Goal: Information Seeking & Learning: Learn about a topic

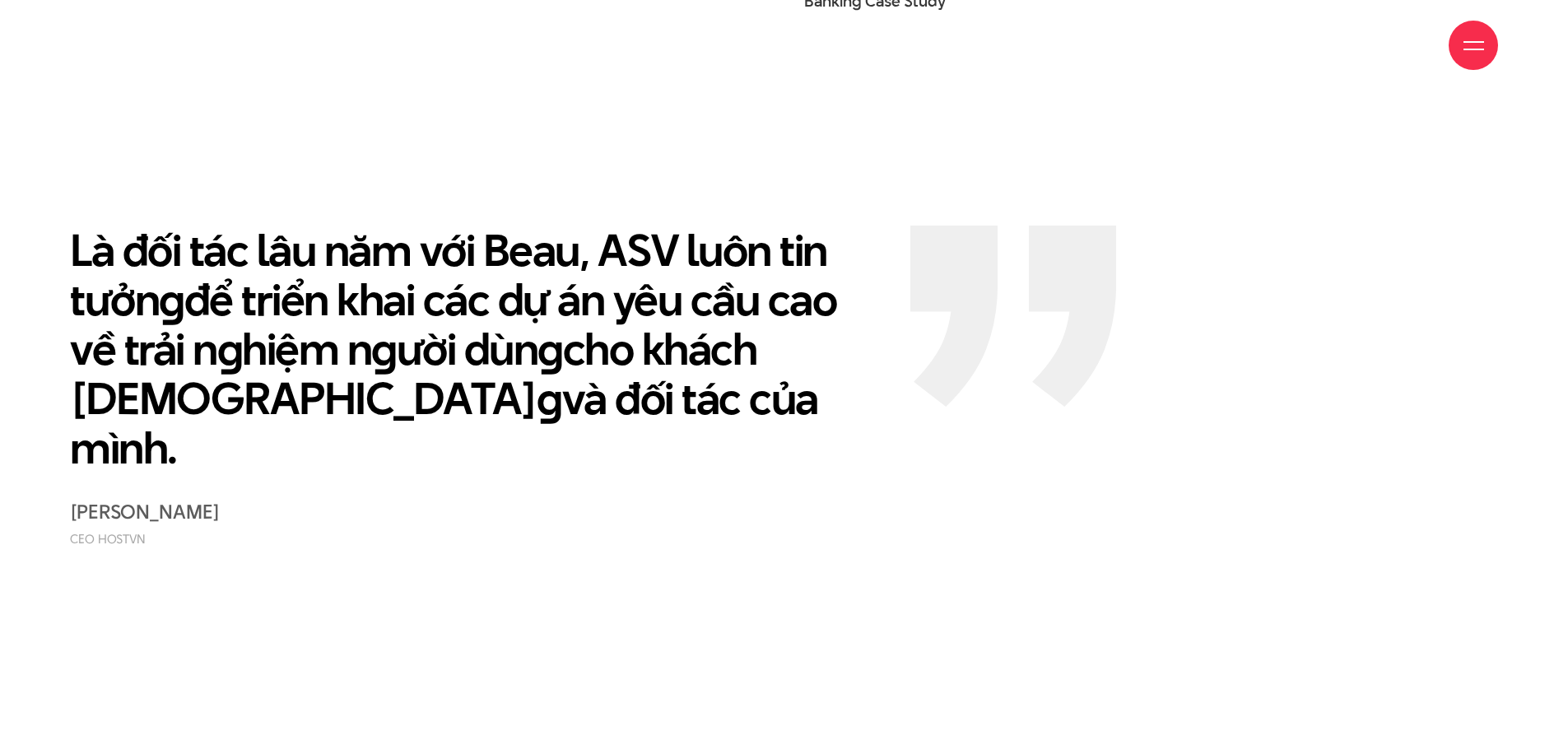
scroll to position [5052, 0]
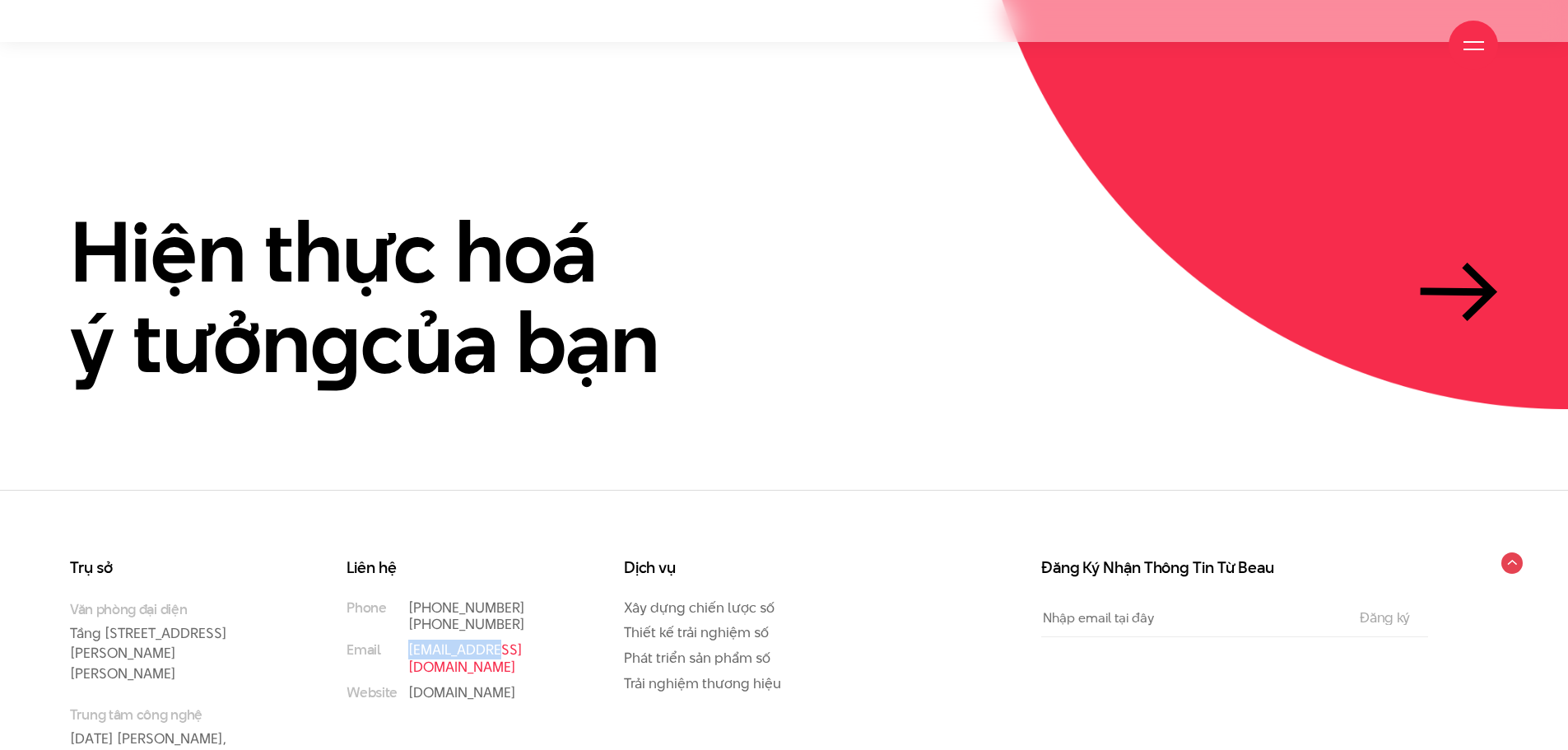
drag, startPoint x: 498, startPoint y: 535, endPoint x: 408, endPoint y: 539, distance: 90.1
click at [408, 641] on p "[EMAIL_ADDRESS][DOMAIN_NAME]" at bounding box center [482, 658] width 149 height 35
copy link "[EMAIL_ADDRESS][DOMAIN_NAME]"
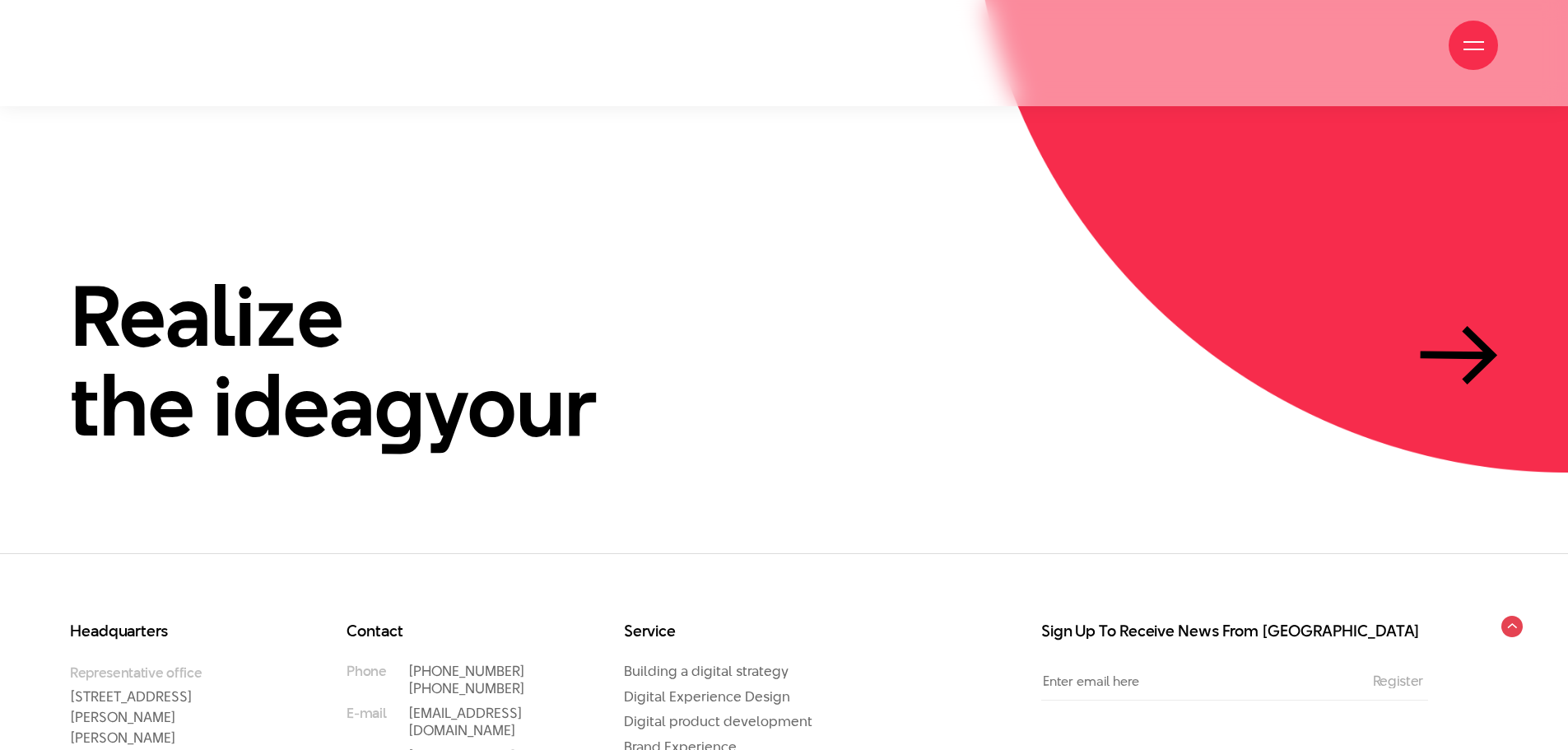
scroll to position [5183, 0]
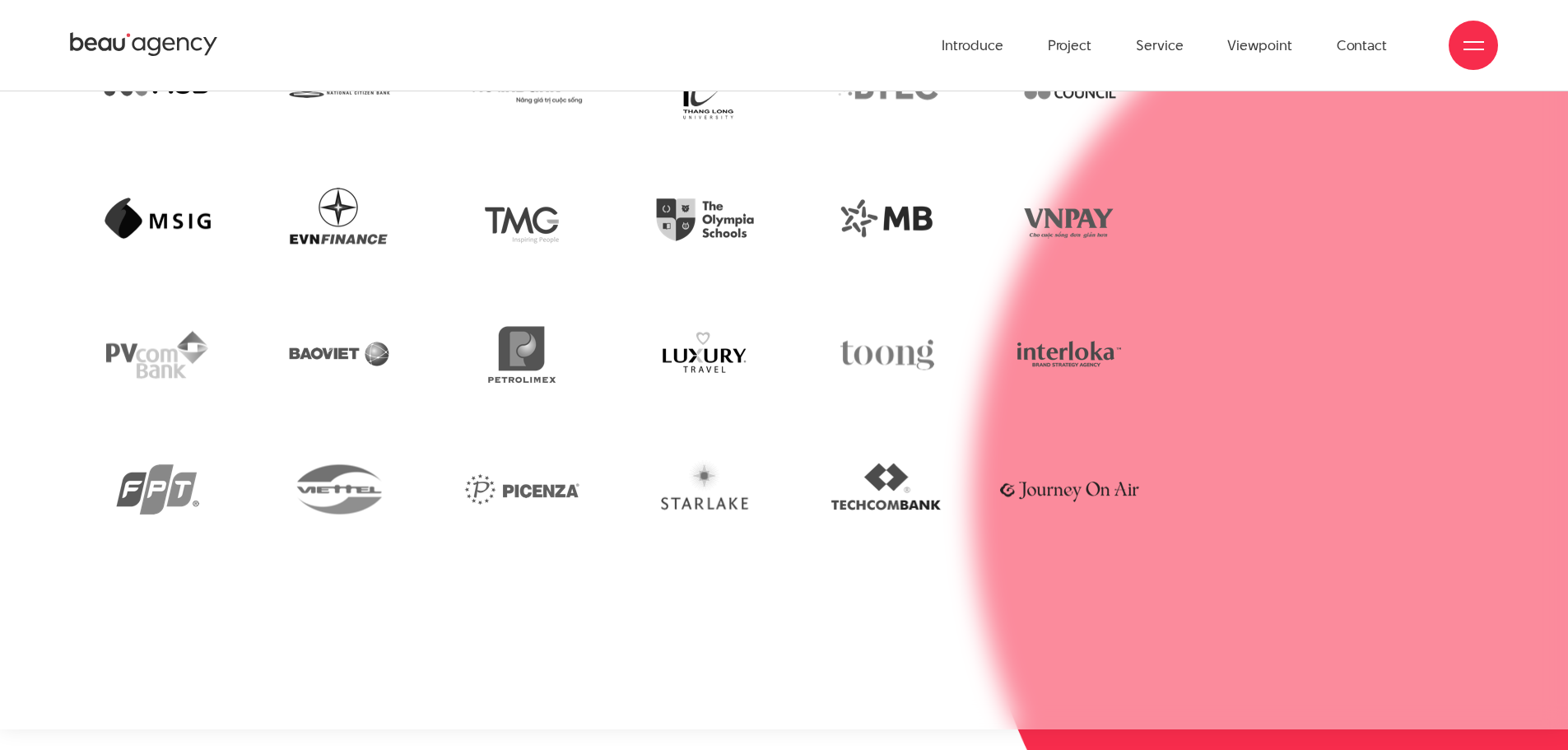
scroll to position [4359, 0]
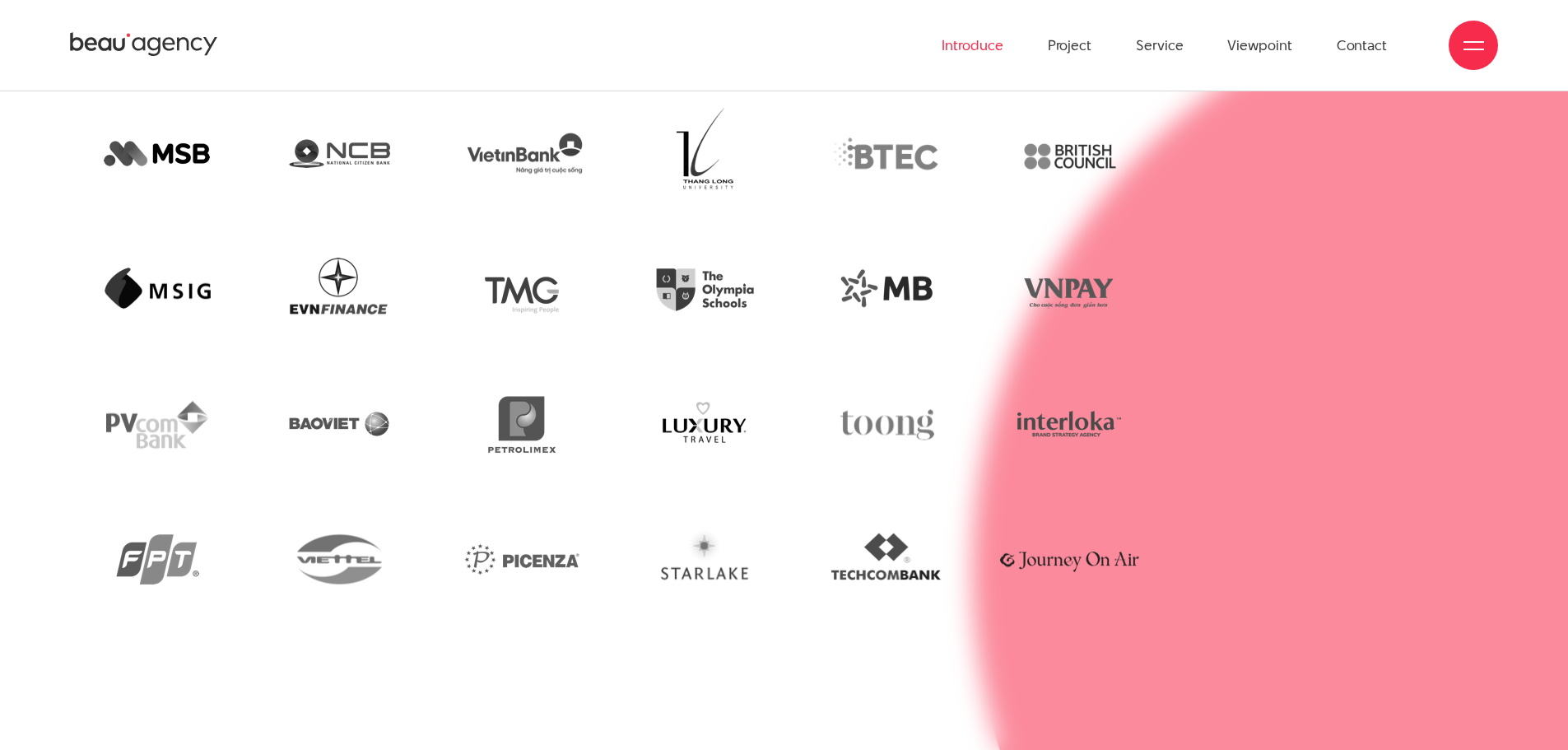
click at [993, 48] on font "Introduce" at bounding box center [972, 45] width 61 height 19
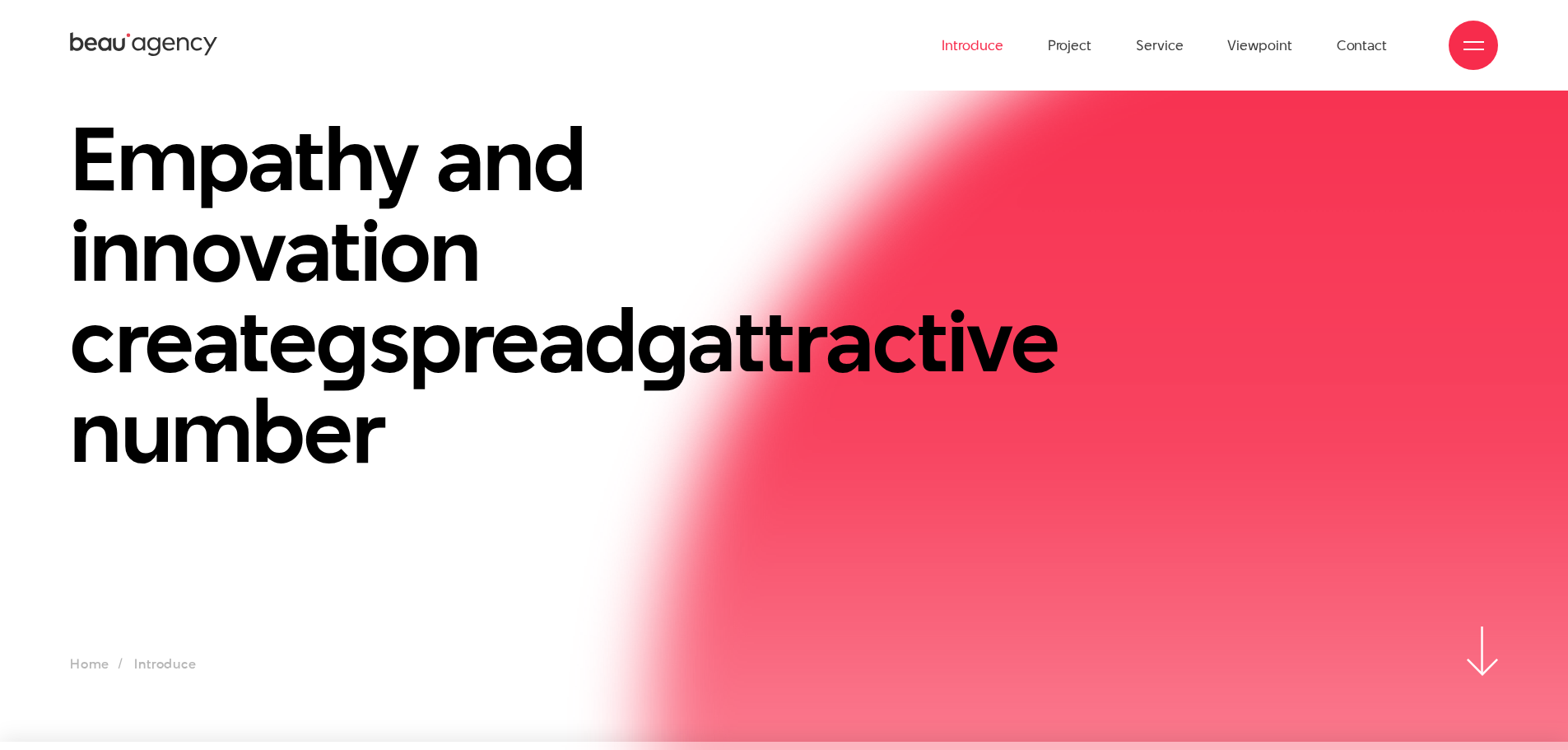
click at [1472, 48] on span at bounding box center [1473, 49] width 20 height 2
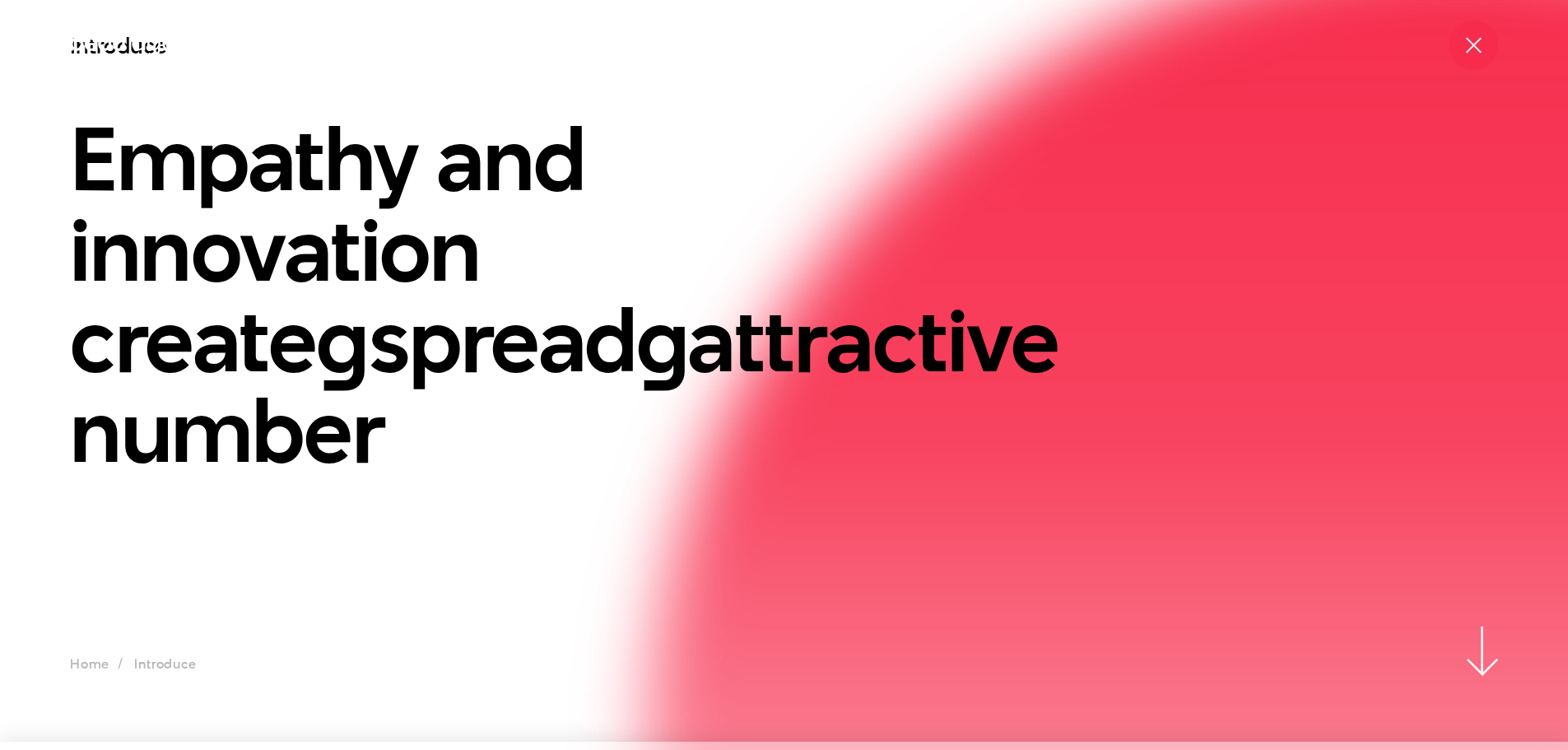
click at [154, 53] on icon at bounding box center [145, 45] width 149 height 29
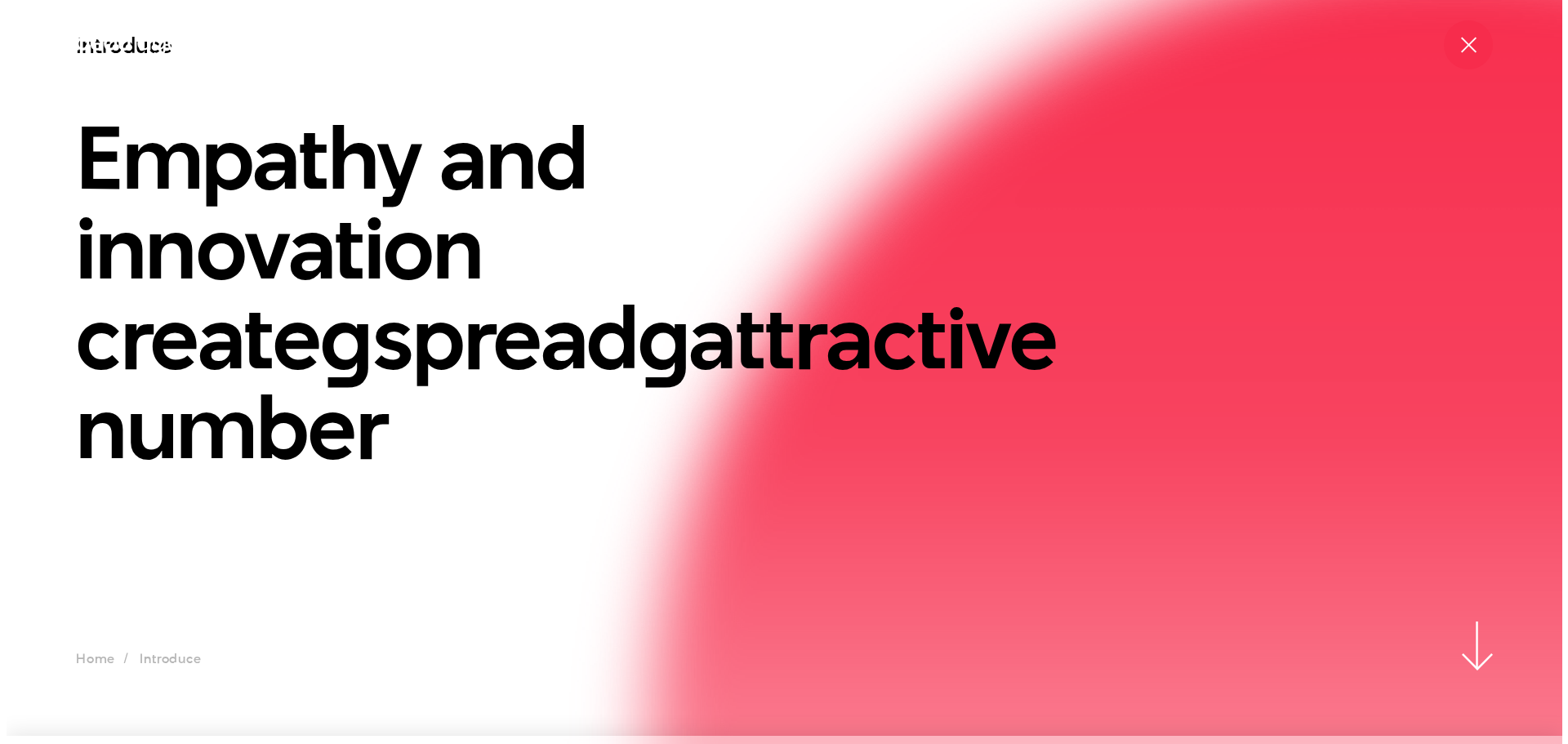
scroll to position [3, 0]
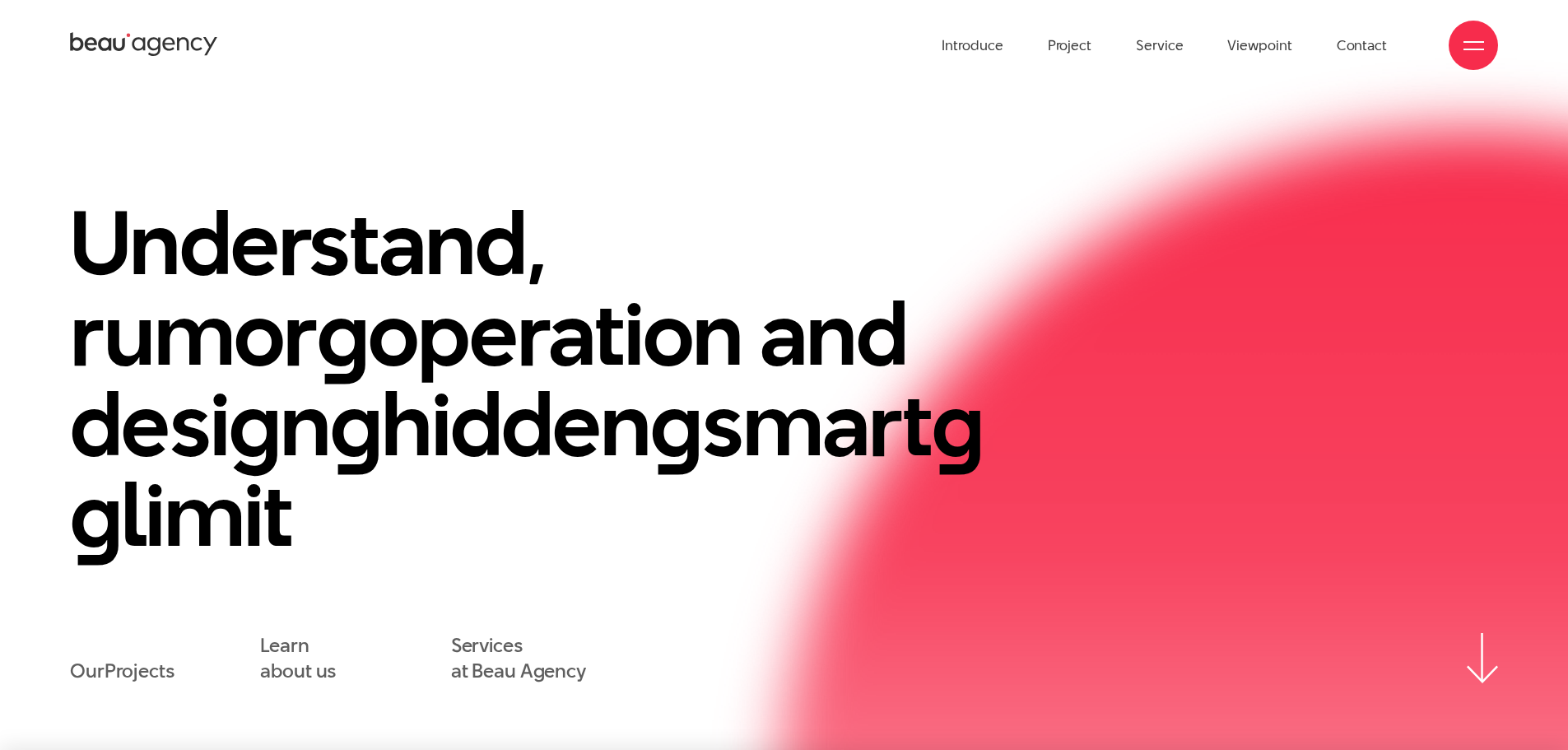
click at [1460, 51] on div at bounding box center [1473, 44] width 49 height 49
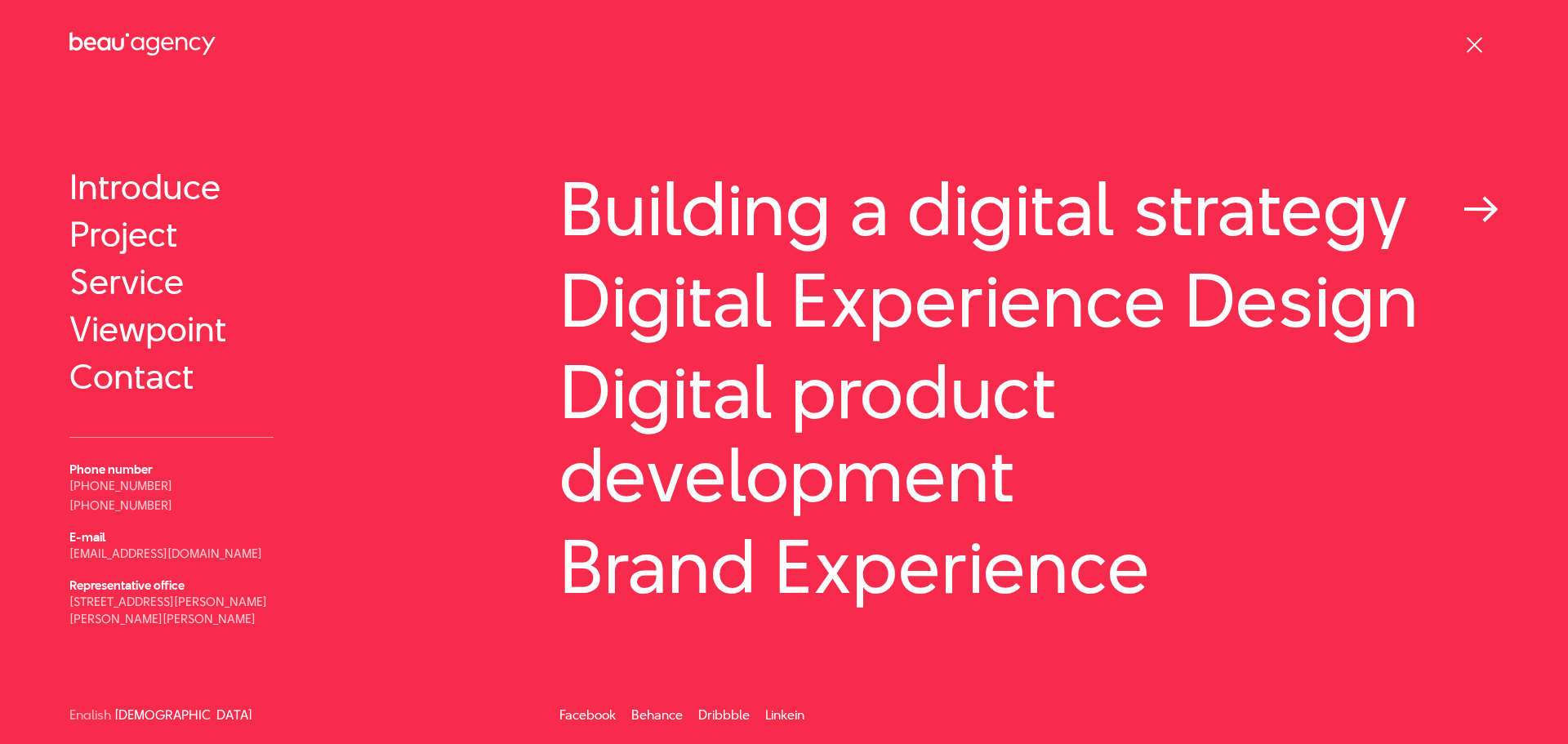
scroll to position [64, 0]
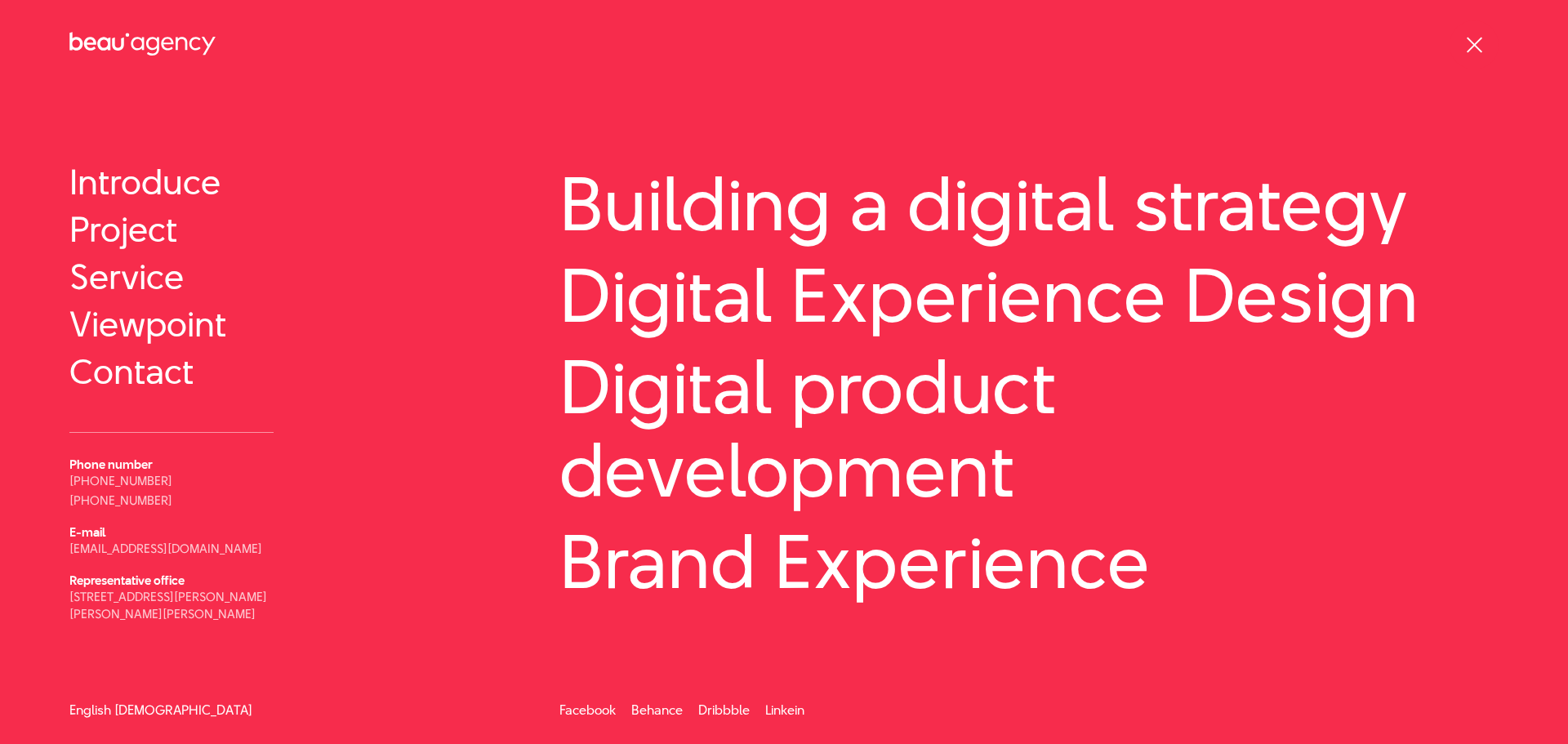
click at [81, 711] on font "English" at bounding box center [91, 710] width 42 height 19
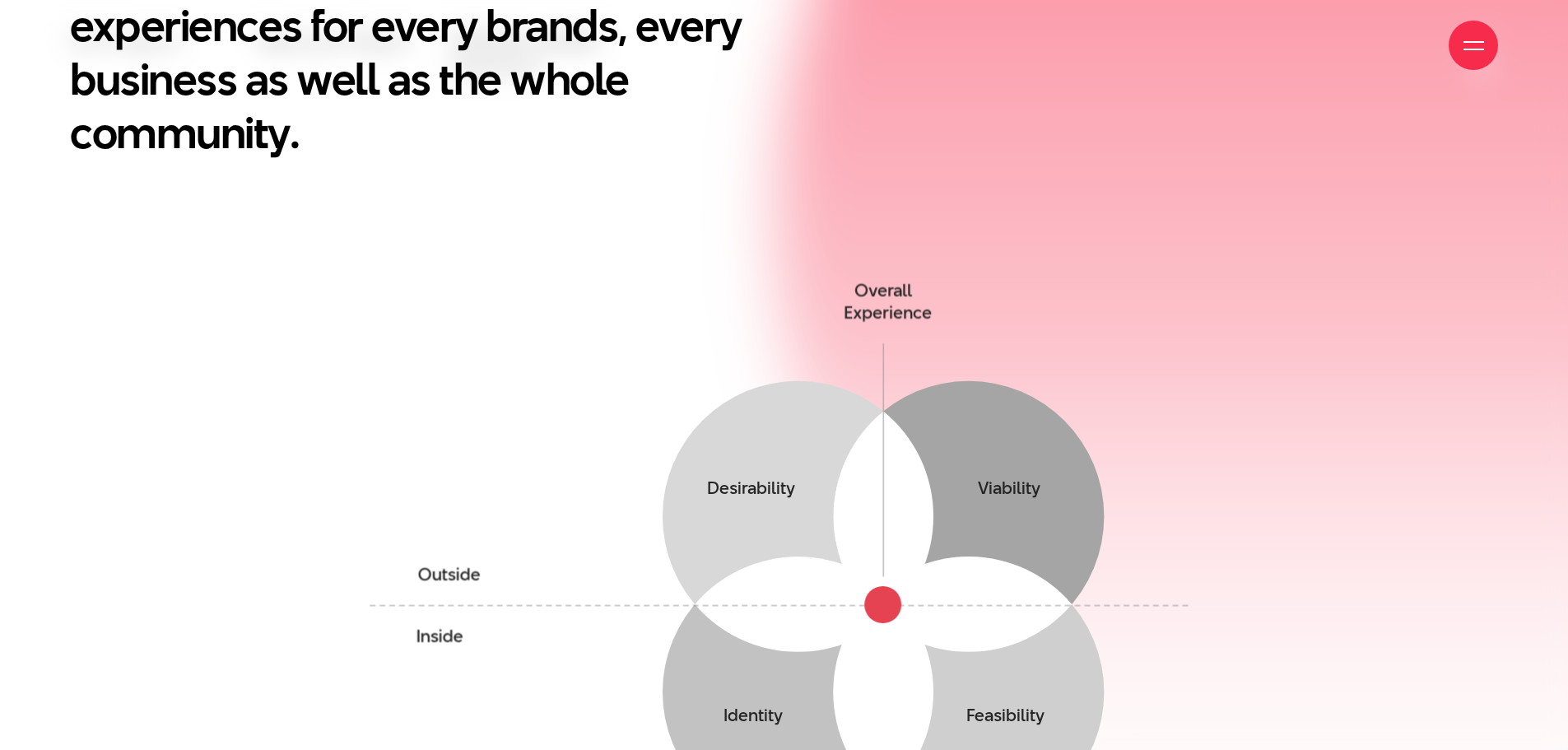
scroll to position [1234, 0]
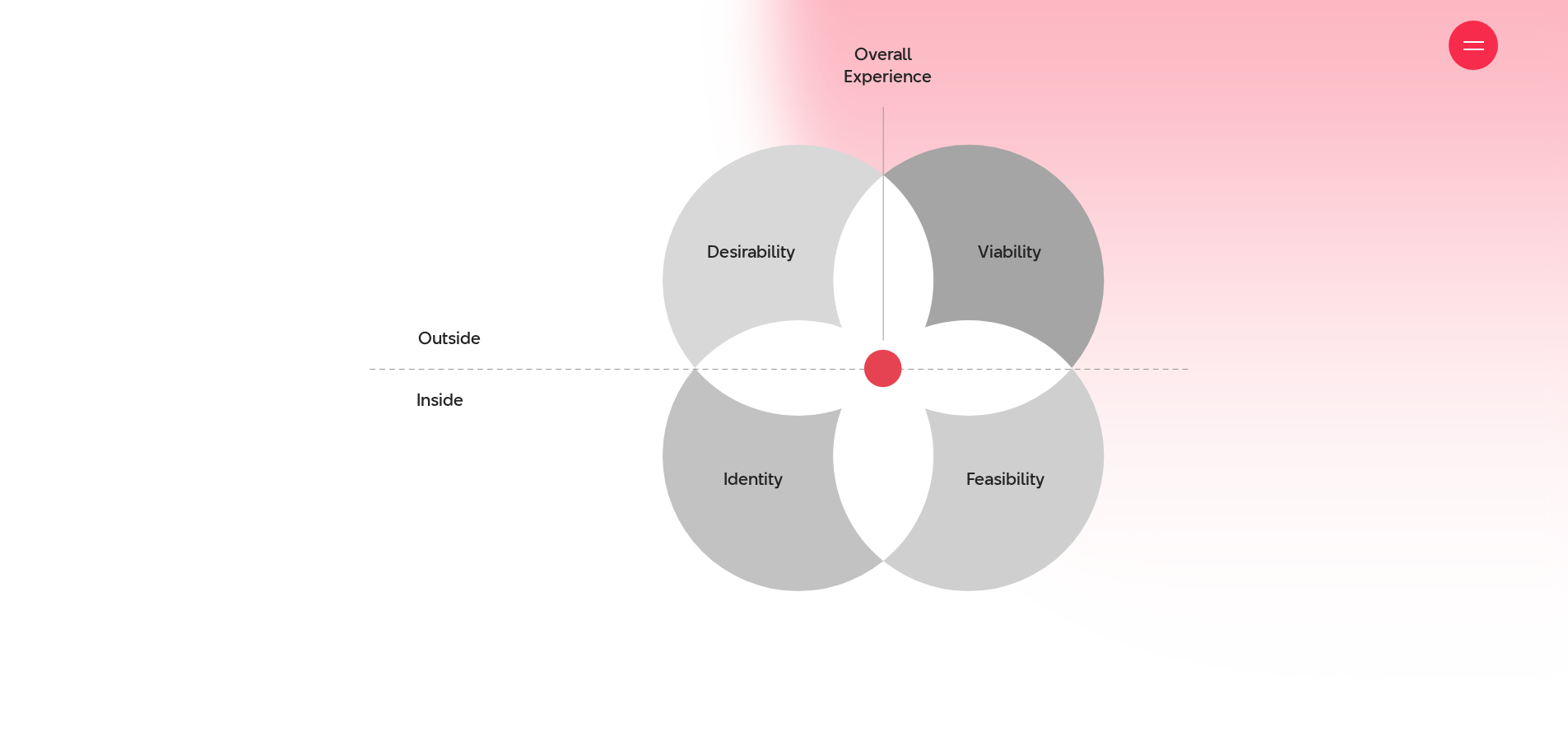
click at [1466, 31] on div at bounding box center [1473, 44] width 49 height 49
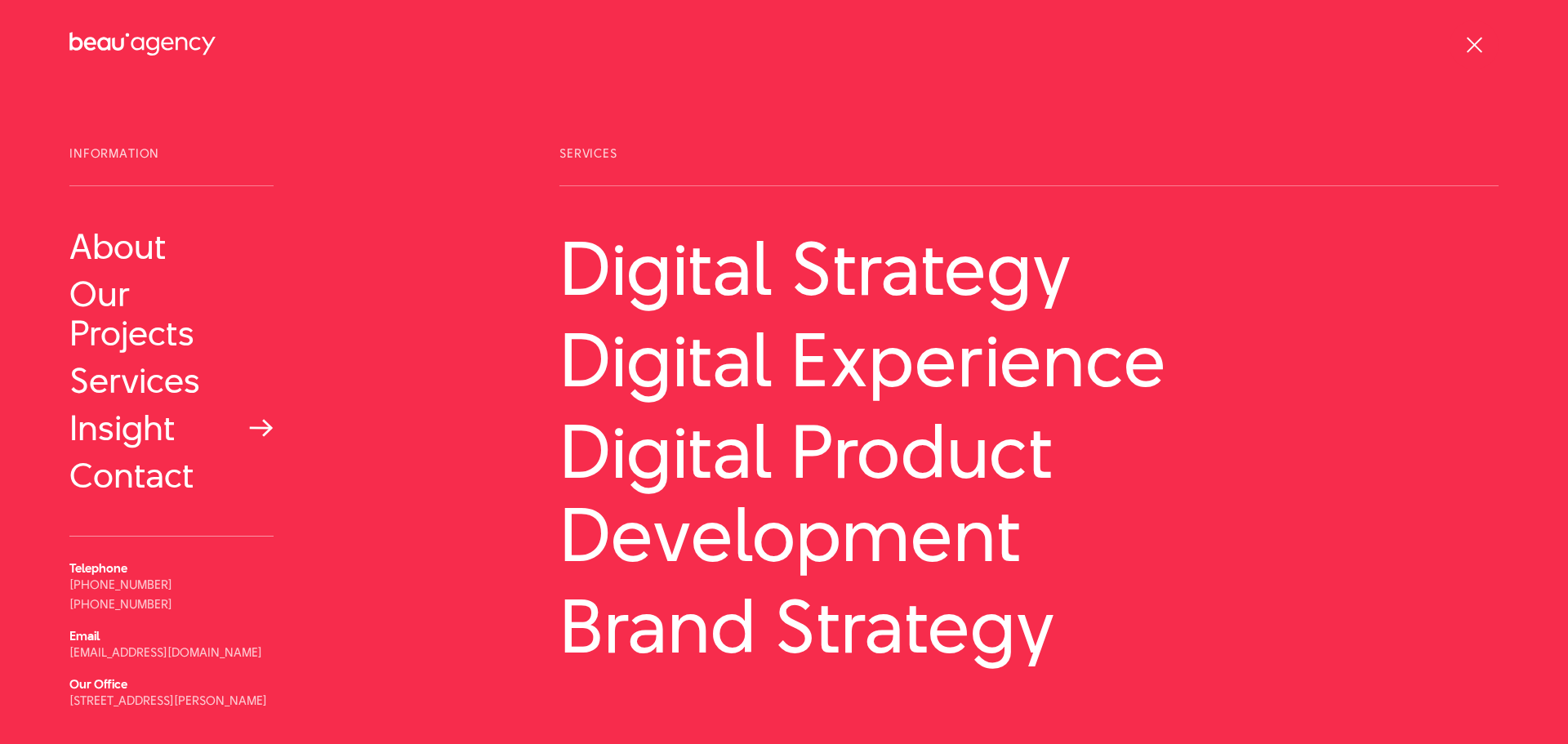
click at [133, 419] on link "Insight" at bounding box center [171, 427] width 204 height 39
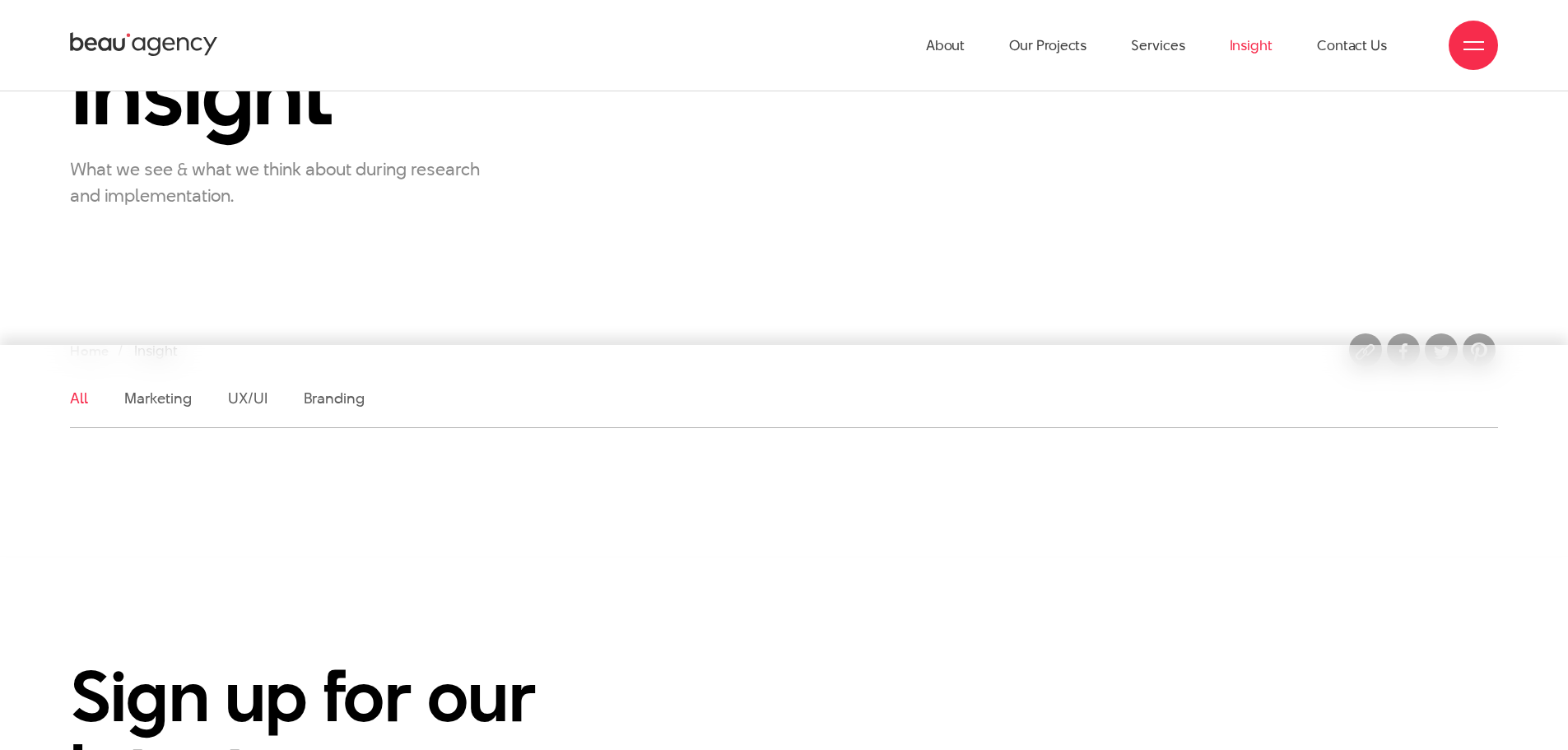
scroll to position [165, 0]
click at [957, 42] on link "About" at bounding box center [945, 45] width 40 height 91
